Goal: Task Accomplishment & Management: Manage account settings

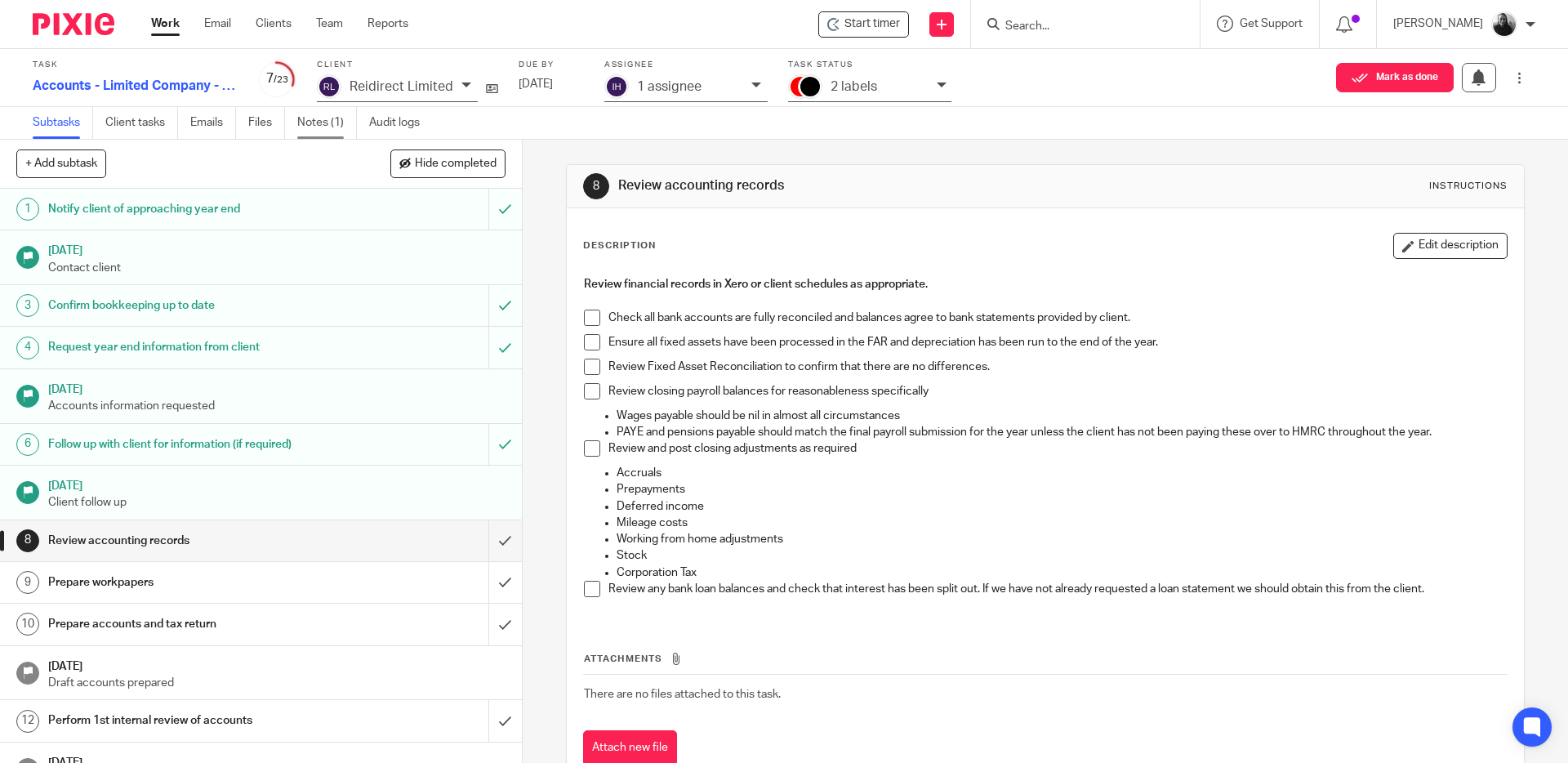
click at [325, 121] on link "Notes (1)" at bounding box center [327, 123] width 60 height 32
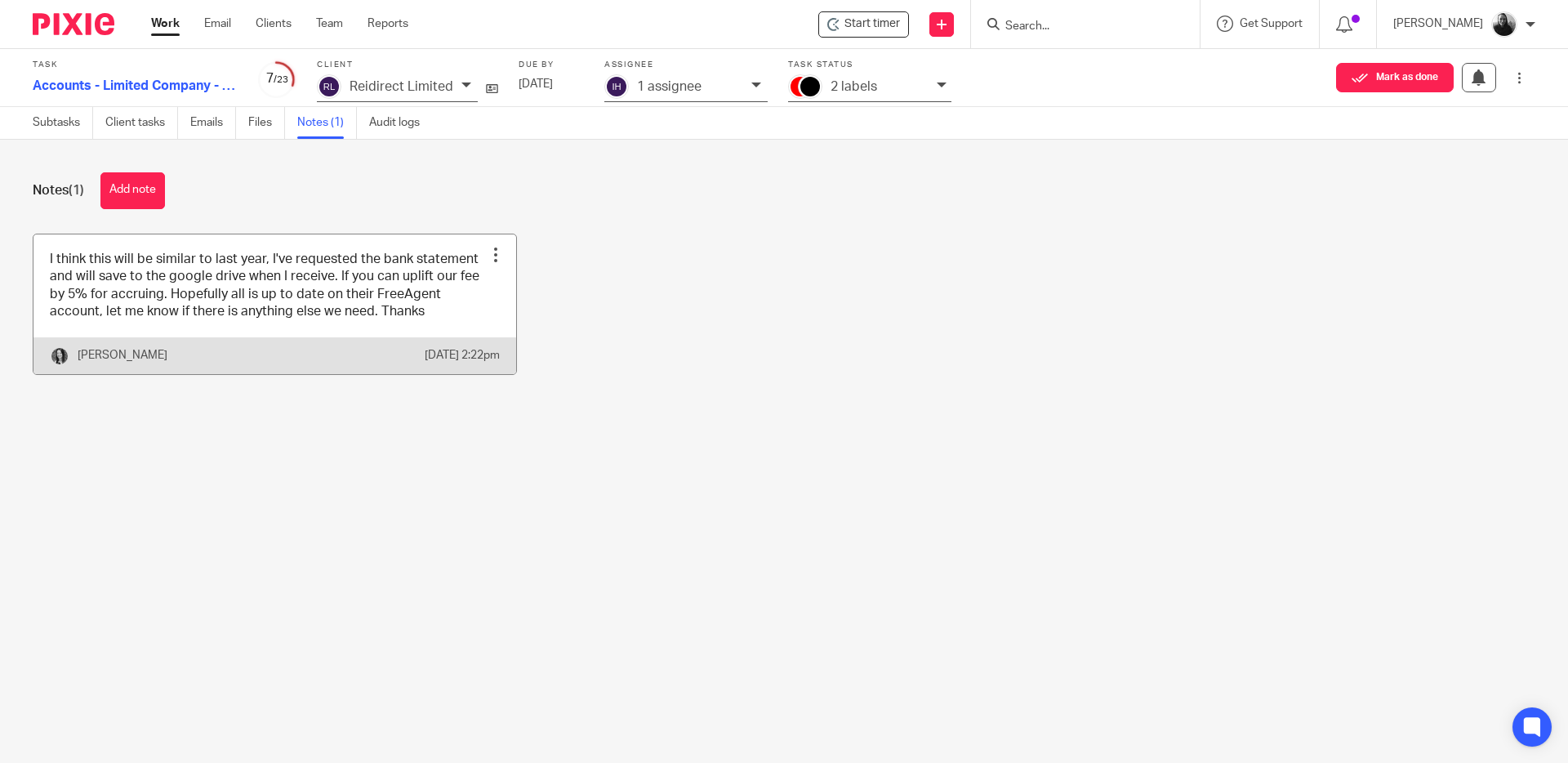
click at [432, 320] on link at bounding box center [275, 305] width 483 height 140
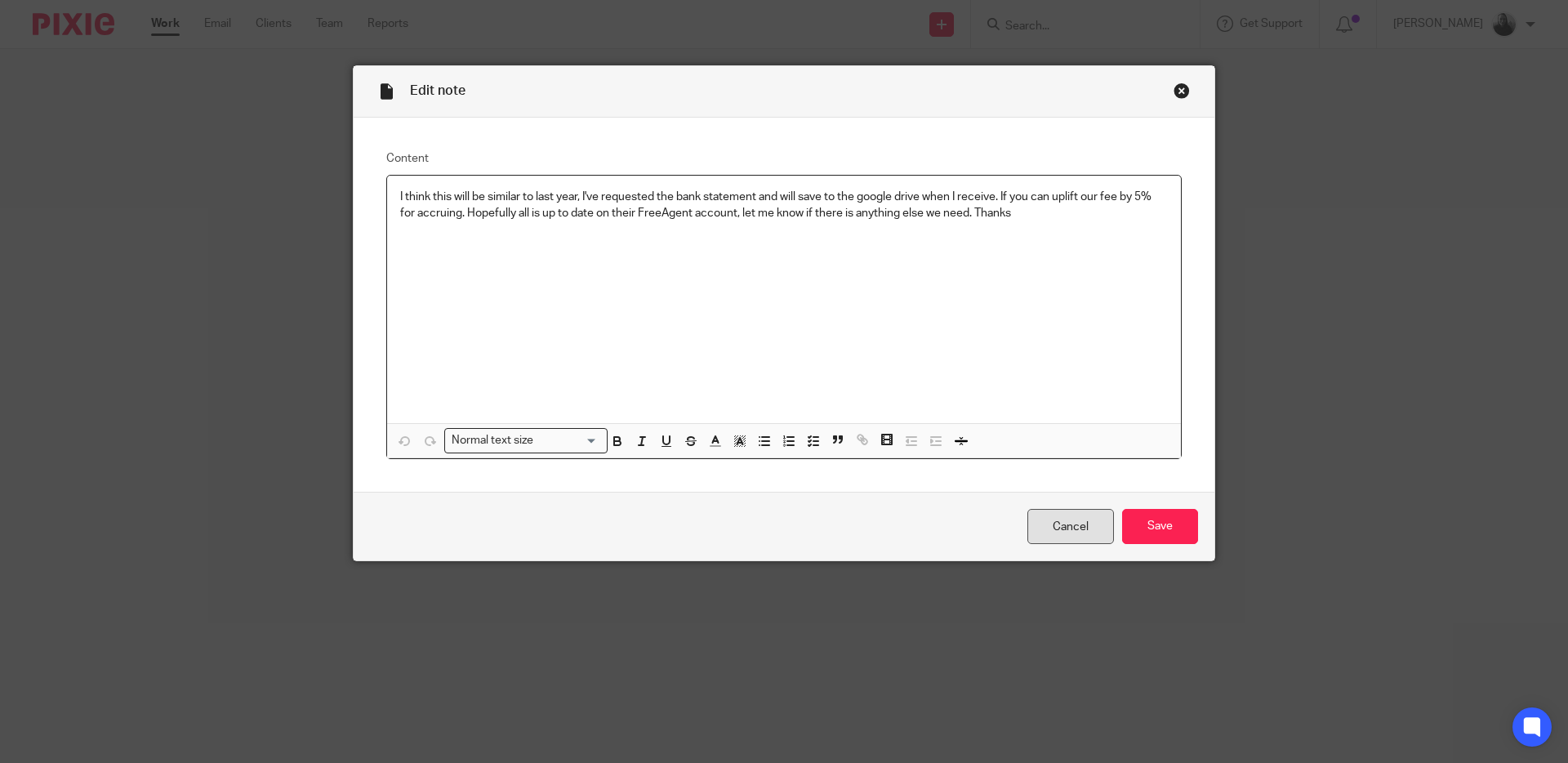
click at [1071, 518] on link "Cancel" at bounding box center [1071, 526] width 87 height 35
